Goal: Transaction & Acquisition: Purchase product/service

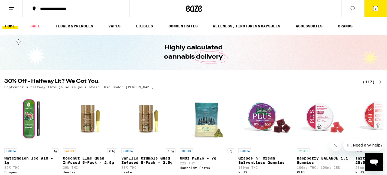
click at [15, 8] on button at bounding box center [11, 8] width 23 height 17
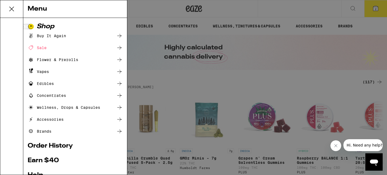
scroll to position [74, 0]
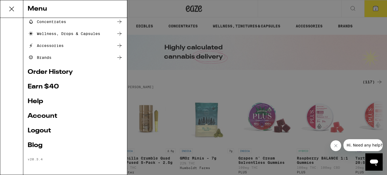
click at [34, 101] on link "Help" at bounding box center [75, 101] width 95 height 6
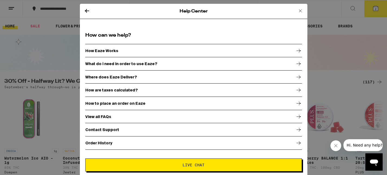
scroll to position [4, 0]
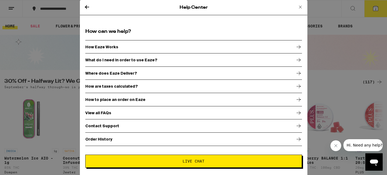
click at [154, 123] on div "Contact Support" at bounding box center [193, 126] width 216 height 14
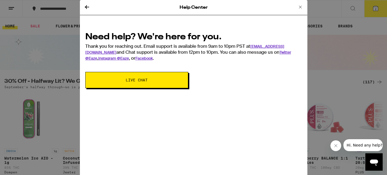
click at [135, 76] on button "Live Chat" at bounding box center [136, 80] width 103 height 16
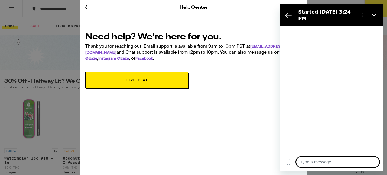
type textarea "x"
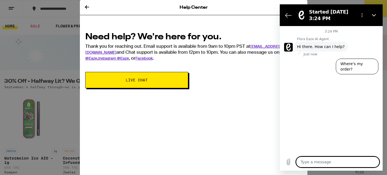
click at [321, 162] on textarea at bounding box center [337, 161] width 83 height 11
type textarea "H"
type textarea "x"
type textarea "He"
type textarea "x"
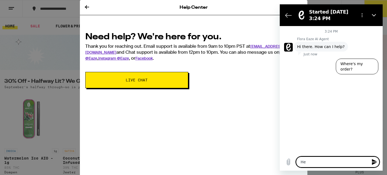
type textarea "Hel"
type textarea "x"
type textarea "Hell"
type textarea "x"
type textarea "Hello"
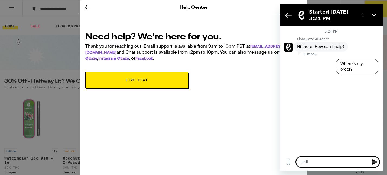
type textarea "x"
type textarea "Hello"
type textarea "x"
type textarea "Hello -"
type textarea "x"
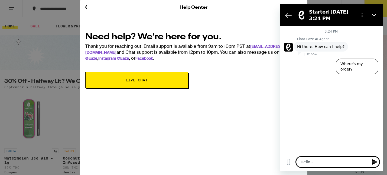
type textarea "Hello -"
type textarea "x"
type textarea "Hello - I"
type textarea "x"
type textarea "Hello - I"
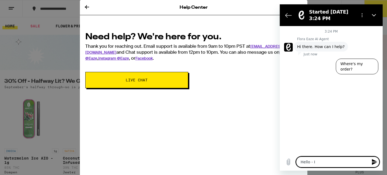
type textarea "x"
type textarea "Hello - I g"
type textarea "x"
type textarea "Hello - I go"
type textarea "x"
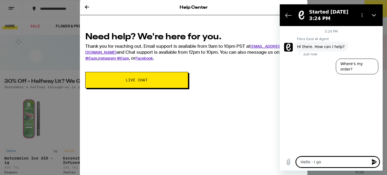
type textarea "Hello - I got"
type textarea "x"
type textarea "Hello - I got"
type textarea "x"
type textarea "Hello - I got a"
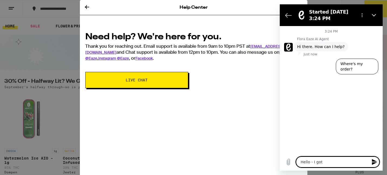
type textarea "x"
type textarea "Hello - I got a"
type textarea "x"
type textarea "Hello - I got a t"
type textarea "x"
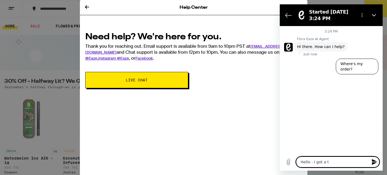
type textarea "Hello - I got a te"
type textarea "x"
type textarea "Hello - I got a tex"
type textarea "x"
type textarea "Hello - I got a text"
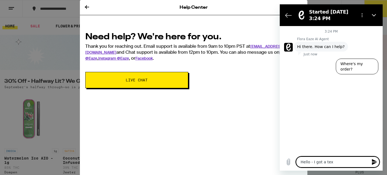
type textarea "x"
type textarea "Hello - I got a text"
type textarea "x"
type textarea "Hello - I got a text s"
type textarea "x"
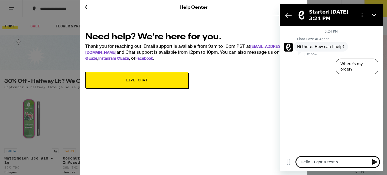
type textarea "Hello - I got a text st"
type textarea "x"
type textarea "Hello - I got a text s"
type textarea "x"
type textarea "Hello - I got a text sa"
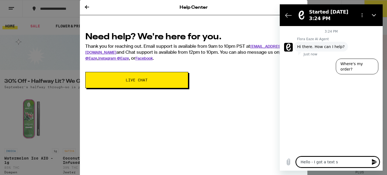
type textarea "x"
type textarea "Hello - I got a text say"
type textarea "x"
type textarea "Hello - I got a text sayi"
type textarea "x"
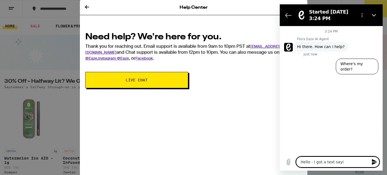
type textarea "Hello - I got a text sayin"
type textarea "x"
type textarea "Hello - I got a text saying"
type textarea "x"
type textarea "Hello - I got a text saying"
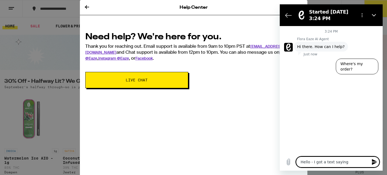
type textarea "x"
type textarea "Hello - I got a text saying m"
type textarea "x"
type textarea "Hello - I got a text saying my"
type textarea "x"
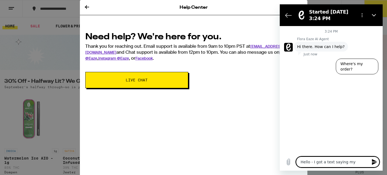
type textarea "Hello - I got a text saying my"
type textarea "x"
type textarea "Hello - I got a text saying my o"
type textarea "x"
type textarea "Hello - I got a text saying my or"
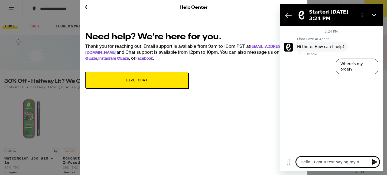
type textarea "x"
type textarea "Hello - I got a text saying my ord"
type textarea "x"
type textarea "Hello - I got a text saying my orde"
type textarea "x"
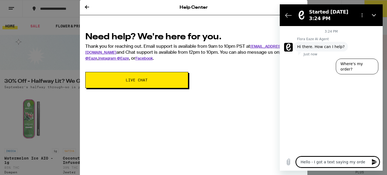
type textarea "Hello - I got a text saying my order"
type textarea "x"
type textarea "Hello - I got a text saying my order"
type textarea "x"
type textarea "Hello - I got a text saying my order w"
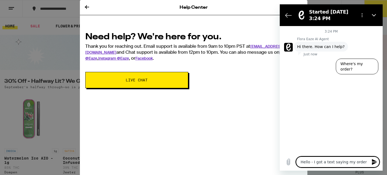
type textarea "x"
type textarea "Hello - I got a text saying my order wa"
type textarea "x"
type textarea "Hello - I got a text saying my order was"
type textarea "x"
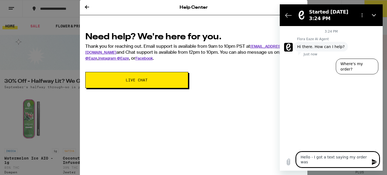
type textarea "Hello - I got a text saying my order was"
type textarea "x"
type textarea "Hello - I got a text saying my order was p"
type textarea "x"
type textarea "Hello - I got a text saying my order was pa"
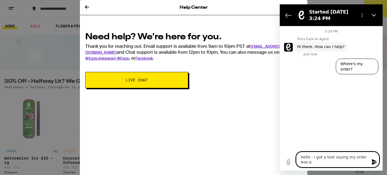
type textarea "x"
type textarea "Hello - I got a text saying my order was pac"
type textarea "x"
type textarea "Hello - I got a text saying my order was pack"
type textarea "x"
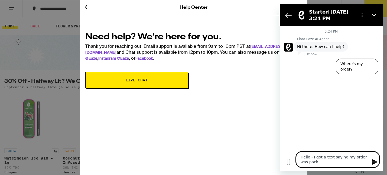
type textarea "Hello - I got a text saying my order was packe"
type textarea "x"
type textarea "Hello - I got a text saying my order was packed"
type textarea "x"
type textarea "Hello - I got a text saying my order was packed"
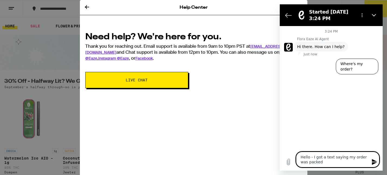
type textarea "x"
type textarea "Hello - I got a text saying my order was packed a"
type textarea "x"
type textarea "Hello - I got a text saying my order was packed an"
type textarea "x"
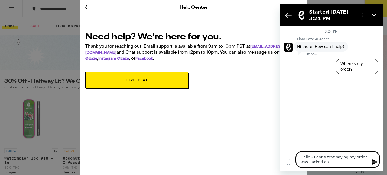
type textarea "Hello - I got a text saying my order was packed and"
type textarea "x"
type textarea "Hello - I got a text saying my order was packed and"
type textarea "x"
type textarea "Hello - I got a text saying my order was packed and t"
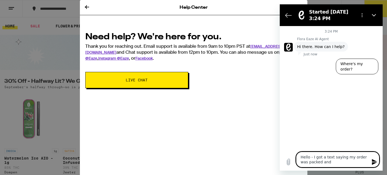
type textarea "x"
type textarea "Hello - I got a text saying my order was packed and th"
type textarea "x"
type textarea "Hello - I got a text saying my order was packed and the"
type textarea "x"
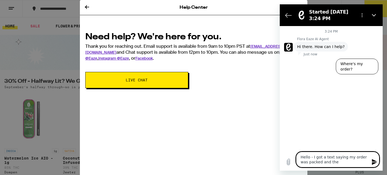
type textarea "Hello - I got a text saying my order was packed and then"
type textarea "x"
type textarea "Hello - I got a text saying my order was packed and then"
type textarea "x"
type textarea "Hello - I got a text saying my order was packed and then c"
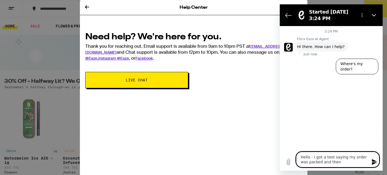
type textarea "x"
type textarea "Hello - I got a text saying my order was packed and then co"
type textarea "x"
type textarea "Hello - I got a text saying my order was packed and then cou"
type textarea "x"
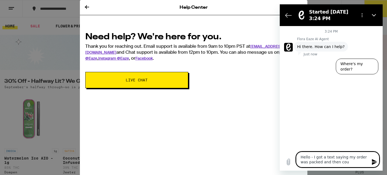
type textarea "Hello - I got a text saying my order was packed and then coul"
type textarea "x"
type textarea "Hello - I got a text saying my order was packed and then could"
type textarea "x"
type textarea "Hello - I got a text saying my order was packed and then couldn"
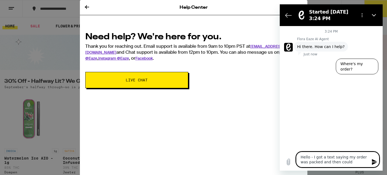
type textarea "x"
type textarea "Hello - I got a text saying my order was packed and then couldnt"
type textarea "x"
type textarea "Hello - I got a text saying my order was packed and then couldnt"
type textarea "x"
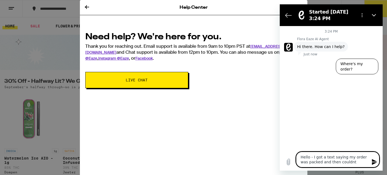
type textarea "Hello - I got a text saying my order was packed and then couldnt b"
type textarea "x"
type textarea "Hello - I got a text saying my order was packed and then couldnt be"
type textarea "x"
type textarea "Hello - I got a text saying my order was packed and then couldnt be"
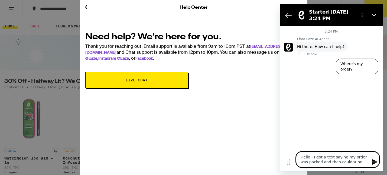
type textarea "x"
type textarea "Hello - I got a text saying my order was packed and then couldnt be d"
type textarea "x"
type textarea "Hello - I got a text saying my order was packed and then couldnt be de"
type textarea "x"
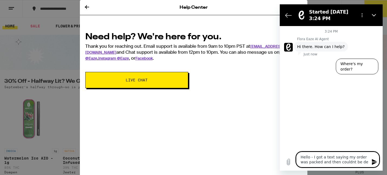
type textarea "Hello - I got a text saying my order was packed and then couldnt be del"
type textarea "x"
type textarea "Hello - I got a text saying my order was packed and then couldnt be deli"
type textarea "x"
type textarea "Hello - I got a text saying my order was packed and then couldnt be deliv"
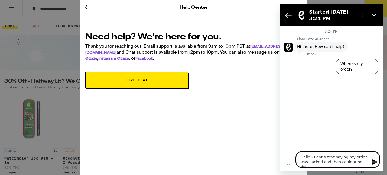
type textarea "x"
type textarea "Hello - I got a text saying my order was packed and then couldnt be delive"
type textarea "x"
type textarea "Hello - I got a text saying my order was packed and then couldnt be deliver"
type textarea "x"
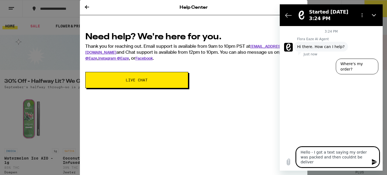
type textarea "Hello - I got a text saying my order was packed and then couldnt be delivere"
type textarea "x"
type textarea "Hello - I got a text saying my order was packed and then couldnt be delivered"
type textarea "x"
type textarea "Hello - I got a text saying my order was packed and then couldnt be delivered."
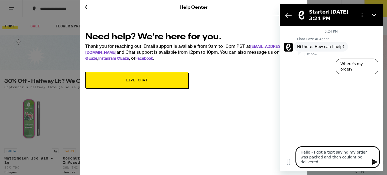
type textarea "x"
type textarea "Hello - I got a text saying my order was packed and then couldnt be delivered."
type textarea "x"
type textarea "Hello - I got a text saying my order was packed and then couldnt be delivered. C"
type textarea "x"
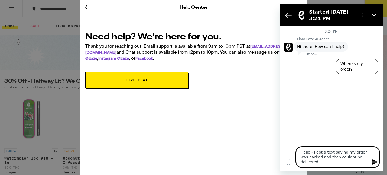
type textarea "Hello - I got a text saying my order was packed and then couldnt be delivered. …"
type textarea "x"
type textarea "Hello - I got a text saying my order was packed and then couldnt be delivered. …"
type textarea "x"
type textarea "Hello - I got a text saying my order was packed and then couldnt be delivered. …"
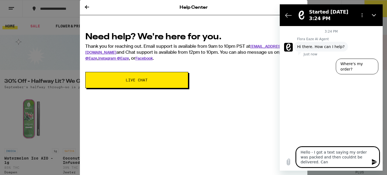
type textarea "x"
type textarea "Hello - I got a text saying my order was packed and then couldnt be delivered. …"
type textarea "x"
type textarea "Hello - I got a text saying my order was packed and then couldnt be delivered. …"
type textarea "x"
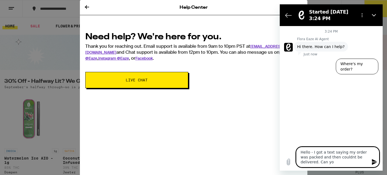
type textarea "Hello - I got a text saying my order was packed and then couldnt be delivered. …"
type textarea "x"
type textarea "Hello - I got a text saying my order was packed and then couldnt be delivered. …"
type textarea "x"
type textarea "Hello - I got a text saying my order was packed and then couldnt be delivered. …"
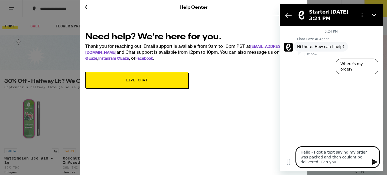
type textarea "x"
type textarea "Hello - I got a text saying my order was packed and then couldnt be delivered. …"
type textarea "x"
type textarea "Hello - I got a text saying my order was packed and then couldnt be delivered. …"
type textarea "x"
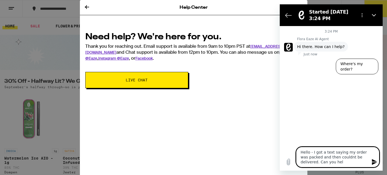
type textarea "Hello - I got a text saying my order was packed and then couldnt be delivered. …"
type textarea "x"
type textarea "Hello - I got a text saying my order was packed and then couldnt be delivered. …"
type textarea "x"
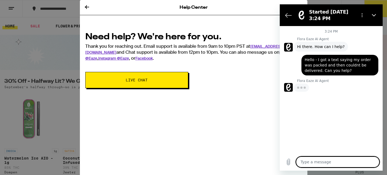
type textarea "x"
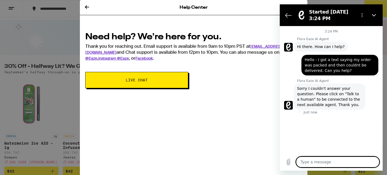
scroll to position [39, 0]
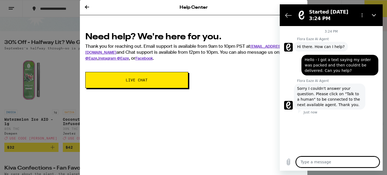
click at [318, 162] on textarea at bounding box center [337, 161] width 83 height 11
click at [361, 14] on icon "Options menu" at bounding box center [362, 15] width 4 height 4
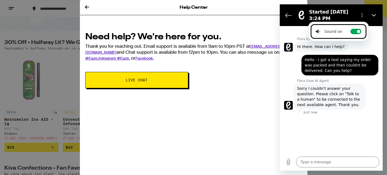
click at [340, 136] on div "3:24 PM Flora Eaze AI Agent Flora Eaze AI Agent says: Hi there. How can I help?…" at bounding box center [331, 89] width 103 height 127
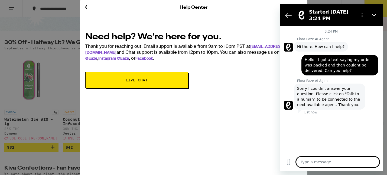
click at [333, 159] on textarea at bounding box center [337, 161] width 83 height 11
type textarea "t"
type textarea "x"
type textarea "th"
type textarea "x"
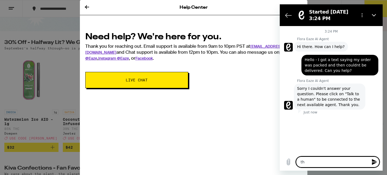
type textarea "the"
type textarea "x"
type textarea "ther"
type textarea "x"
type textarea "there"
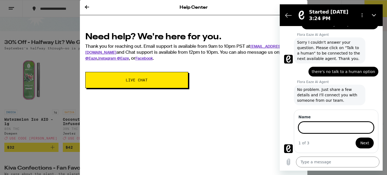
scroll to position [46, 0]
click at [355, 137] on button "Next" at bounding box center [364, 142] width 18 height 11
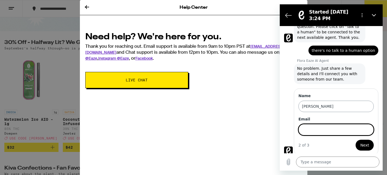
scroll to position [69, 0]
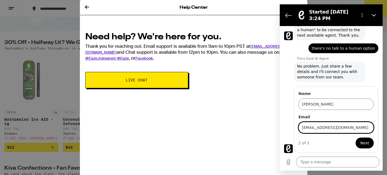
click at [355, 137] on button "Next" at bounding box center [364, 142] width 18 height 11
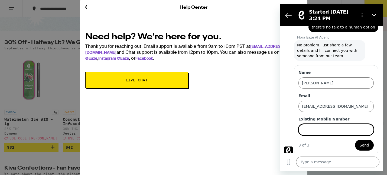
scroll to position [93, 0]
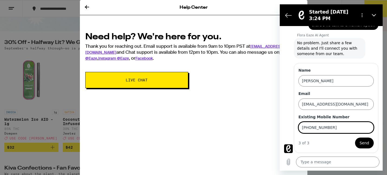
click at [355, 137] on button "Send" at bounding box center [364, 142] width 19 height 11
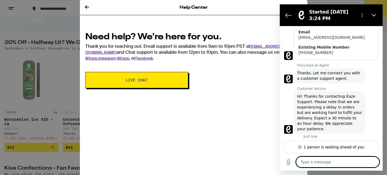
scroll to position [152, 0]
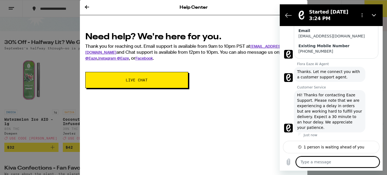
click at [328, 159] on textarea at bounding box center [337, 161] width 83 height 11
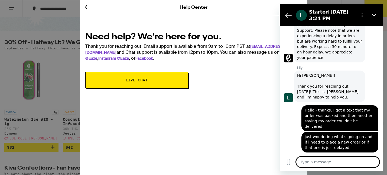
scroll to position [220, 0]
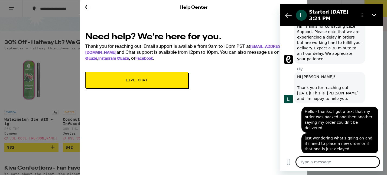
click at [327, 162] on textarea at bounding box center [337, 161] width 83 height 11
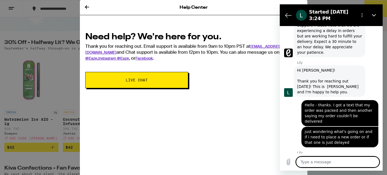
scroll to position [232, 0]
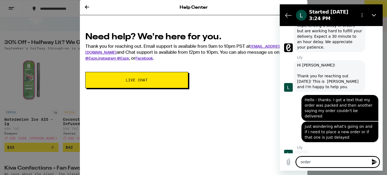
paste textarea "14276331"
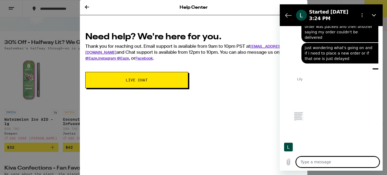
scroll to position [311, 0]
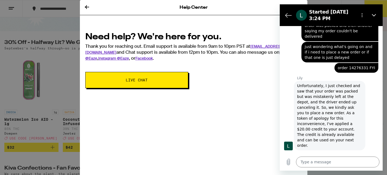
click at [63, 22] on div "Help Center Need help? We're here for you. Thank you for reaching out. Email su…" at bounding box center [193, 87] width 387 height 175
click at [375, 15] on icon "Close" at bounding box center [373, 15] width 4 height 4
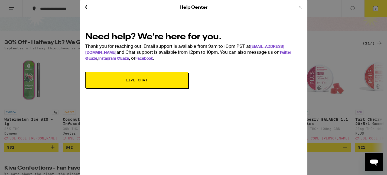
scroll to position [307, 0]
click at [63, 17] on div "Help Center Need help? We're here for you. Thank you for reaching out. Email su…" at bounding box center [193, 87] width 387 height 175
click at [85, 8] on icon at bounding box center [87, 7] width 6 height 6
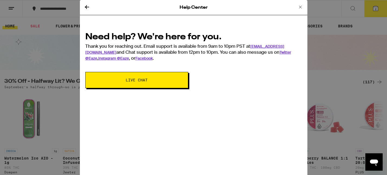
click at [88, 6] on icon at bounding box center [87, 7] width 6 height 6
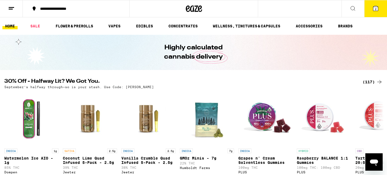
click at [69, 22] on ul "HOME SALE FLOWER & PREROLLS VAPES EDIBLES CONCENTRATES WELLNESS, TINCTURES & CA…" at bounding box center [193, 25] width 387 height 17
click at [69, 24] on link "FLOWER & PREROLLS" at bounding box center [74, 26] width 43 height 6
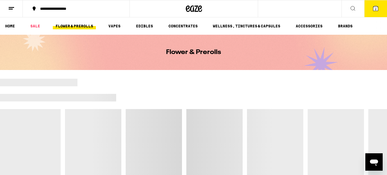
click at [353, 8] on icon at bounding box center [352, 8] width 6 height 6
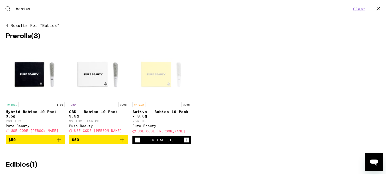
click at [58, 143] on icon "Add to bag" at bounding box center [58, 139] width 6 height 6
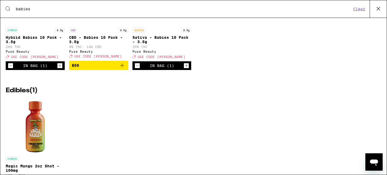
scroll to position [74, 0]
click at [8, 8] on icon at bounding box center [8, 8] width 6 height 6
click at [27, 10] on input "babies" at bounding box center [183, 8] width 336 height 5
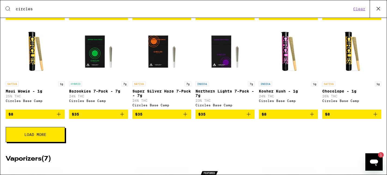
scroll to position [433, 0]
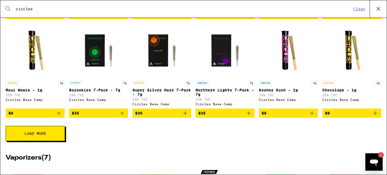
click at [51, 141] on button "Load More" at bounding box center [35, 133] width 59 height 15
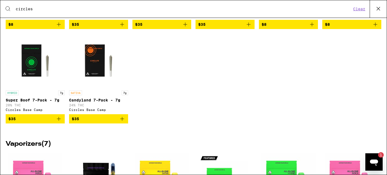
scroll to position [525, 0]
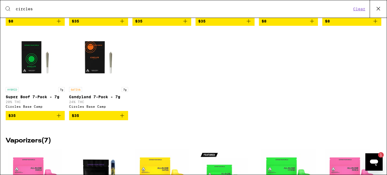
click at [6, 5] on icon at bounding box center [8, 8] width 6 height 6
click at [9, 5] on div "Search for Products circles Clear" at bounding box center [193, 8] width 386 height 17
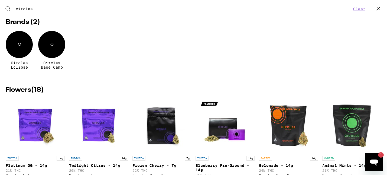
scroll to position [0, 0]
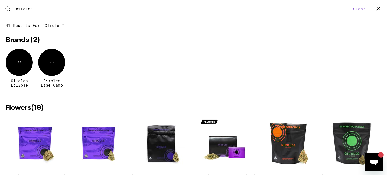
click at [374, 8] on icon at bounding box center [378, 9] width 8 height 8
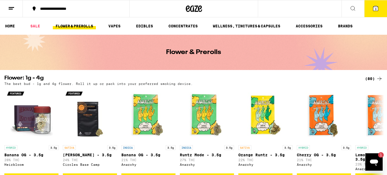
click at [71, 24] on link "FLOWER & PREROLLS" at bounding box center [74, 26] width 43 height 6
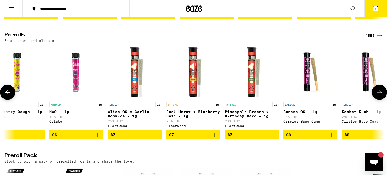
scroll to position [0, 131]
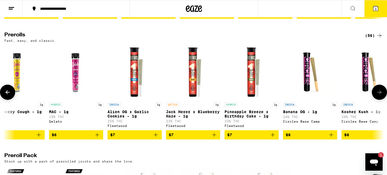
click at [213, 138] on icon "Add to bag" at bounding box center [214, 134] width 6 height 6
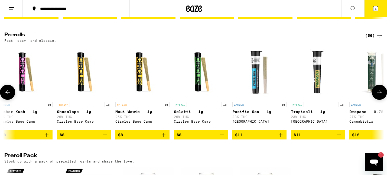
scroll to position [0, 517]
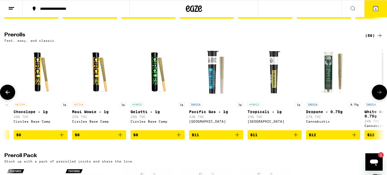
click at [120, 138] on icon "Add to bag" at bounding box center [120, 134] width 6 height 6
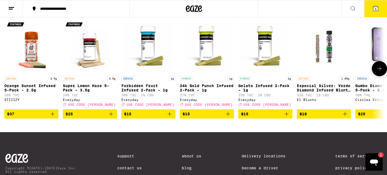
scroll to position [0, 1]
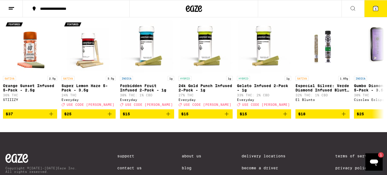
click at [374, 13] on div "(82)" at bounding box center [374, 9] width 18 height 6
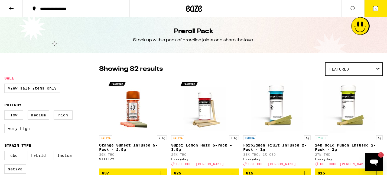
click at [375, 5] on icon at bounding box center [375, 8] width 6 height 6
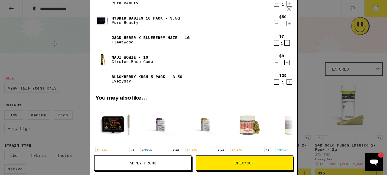
scroll to position [25, 0]
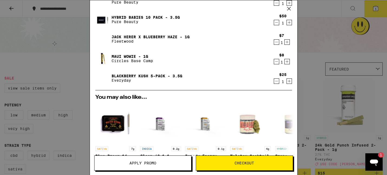
click at [277, 79] on icon "Decrement" at bounding box center [276, 81] width 5 height 6
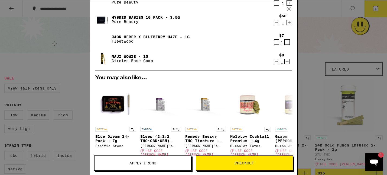
click at [161, 164] on span "Apply Promo" at bounding box center [142, 163] width 97 height 4
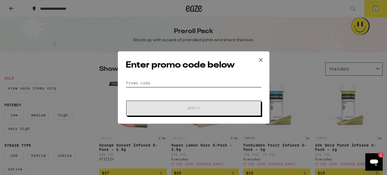
click at [136, 82] on input "Promo Code" at bounding box center [194, 83] width 136 height 8
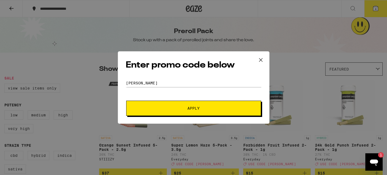
click at [148, 106] on span "Apply" at bounding box center [193, 108] width 97 height 4
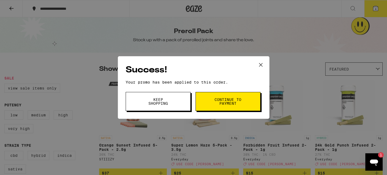
click at [224, 101] on span "Continue to payment" at bounding box center [228, 101] width 28 height 8
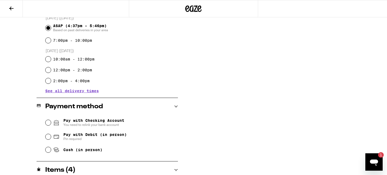
scroll to position [155, 0]
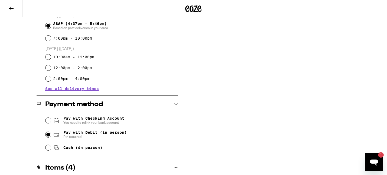
click at [48, 134] on input "Pay with Debit (in person) Pin required" at bounding box center [47, 133] width 5 height 5
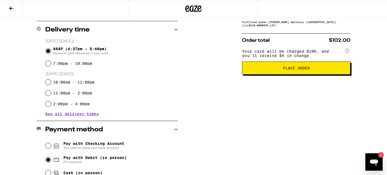
scroll to position [132, 0]
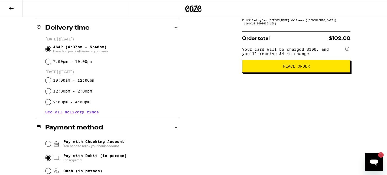
click at [271, 72] on button "Place Order" at bounding box center [296, 66] width 108 height 13
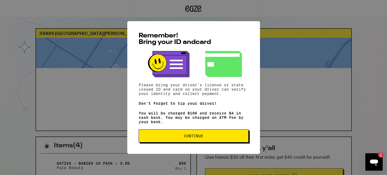
click at [190, 137] on span "Continue" at bounding box center [193, 136] width 19 height 4
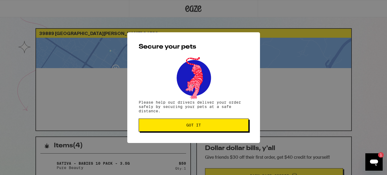
click at [192, 130] on button "Got it" at bounding box center [194, 124] width 110 height 13
